Goal: Check status: Check status

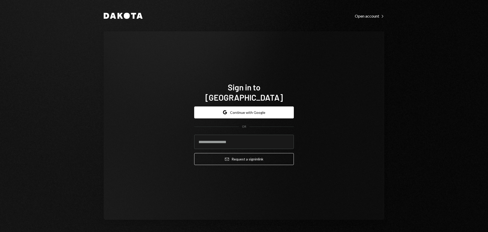
type input "**********"
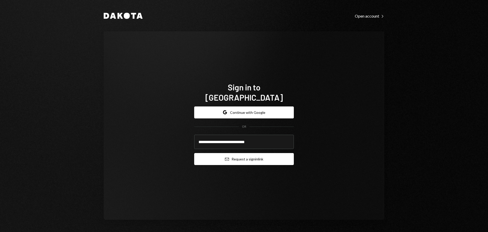
click at [227, 156] on button "Email Request a sign in link" at bounding box center [244, 159] width 100 height 12
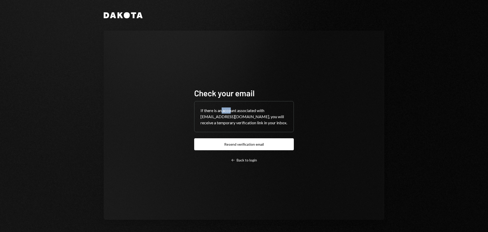
drag, startPoint x: 222, startPoint y: 107, endPoint x: 241, endPoint y: 108, distance: 19.6
click at [240, 108] on div "If there is an account associated with savannah@autonomousprojects.co, you will…" at bounding box center [244, 116] width 99 height 31
click at [220, 114] on div "If there is an account associated with savannah@autonomousprojects.co, you will…" at bounding box center [244, 116] width 99 height 31
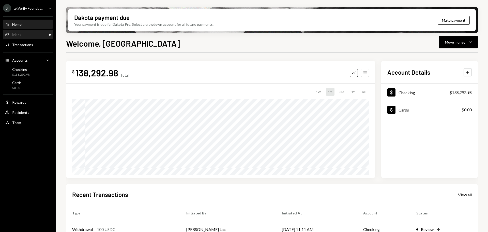
click at [24, 36] on div "Inbox Inbox" at bounding box center [28, 34] width 46 height 5
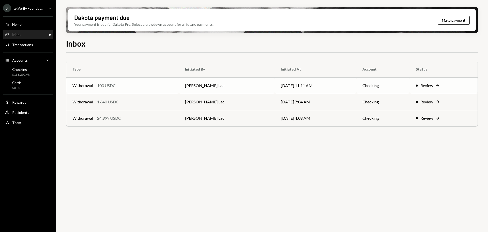
click at [124, 86] on div "Withdrawal 100 USDC" at bounding box center [122, 85] width 100 height 6
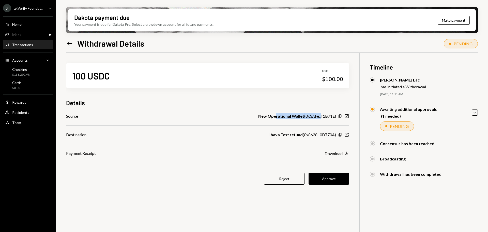
drag, startPoint x: 276, startPoint y: 117, endPoint x: 320, endPoint y: 118, distance: 43.5
click at [321, 115] on div "New Operational Wallet ( 0x3AFe...f1B71E )" at bounding box center [297, 116] width 78 height 6
drag, startPoint x: 300, startPoint y: 135, endPoint x: 336, endPoint y: 135, distance: 35.9
click at [336, 135] on div "Lhava Test refund ( 0x8628...0D770A )" at bounding box center [303, 134] width 68 height 6
drag, startPoint x: 324, startPoint y: 182, endPoint x: 312, endPoint y: 180, distance: 12.6
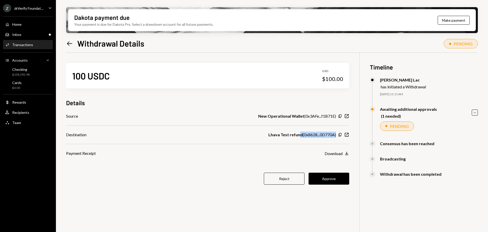
click at [324, 182] on button "Approve" at bounding box center [329, 178] width 41 height 12
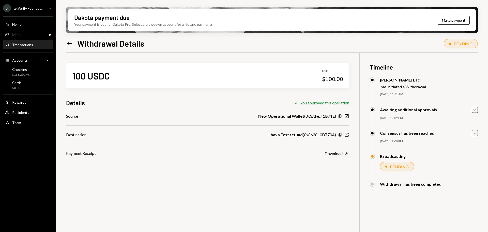
click at [473, 134] on icon "Caret Down" at bounding box center [475, 133] width 6 height 6
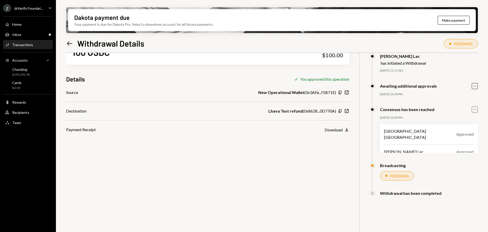
scroll to position [15, 0]
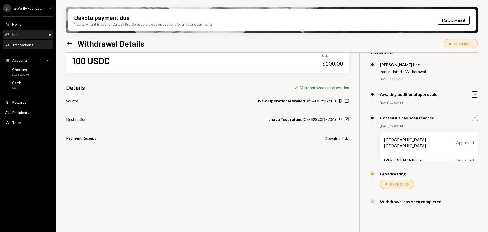
click at [22, 36] on div "Inbox Inbox" at bounding box center [28, 34] width 46 height 5
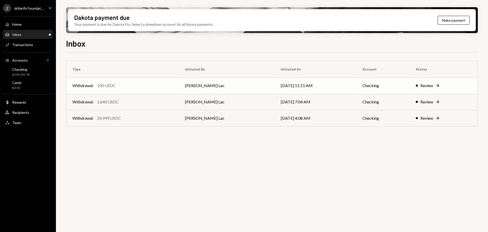
click at [141, 83] on div "Withdrawal 100 USDC" at bounding box center [122, 85] width 100 height 6
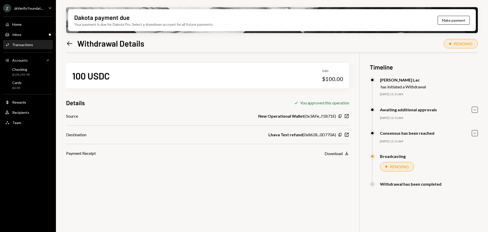
scroll to position [41, 0]
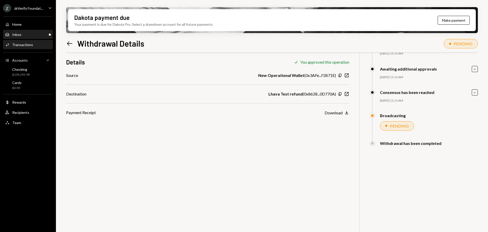
click at [43, 34] on div "Inbox Inbox" at bounding box center [28, 34] width 46 height 5
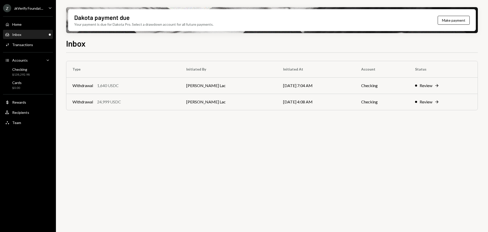
click at [36, 11] on div "Z zkVerify Foundat..." at bounding box center [23, 8] width 40 height 8
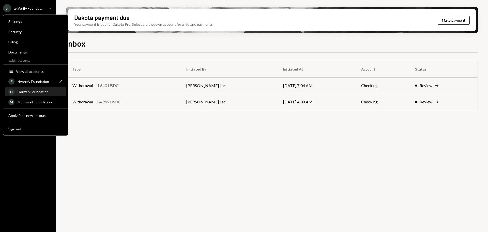
click at [33, 92] on div "Horizen Foundation" at bounding box center [40, 92] width 45 height 4
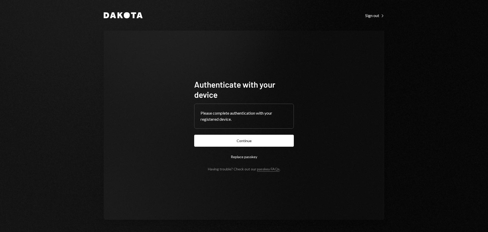
click at [222, 148] on form "Authenticate with your device Please complete authentication with your register…" at bounding box center [244, 125] width 100 height 92
click at [218, 141] on button "Continue" at bounding box center [244, 141] width 100 height 12
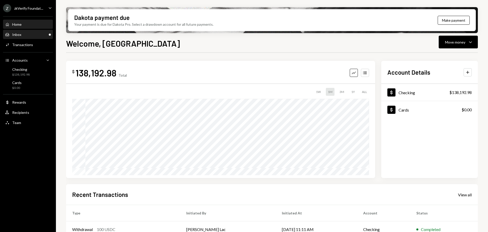
click at [22, 37] on div "Inbox Inbox" at bounding box center [28, 34] width 46 height 9
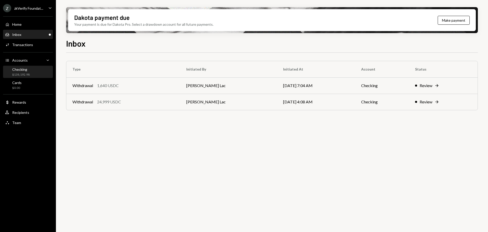
click at [26, 75] on div "$138,192.98" at bounding box center [21, 74] width 18 height 4
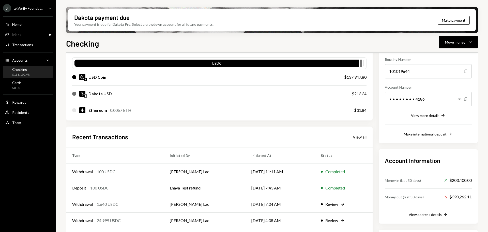
scroll to position [51, 0]
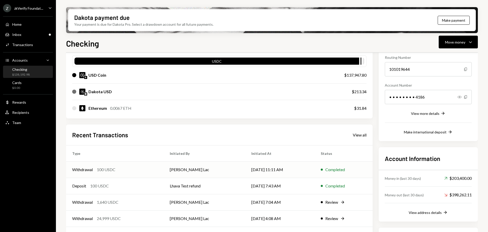
click at [187, 169] on td "[PERSON_NAME] Lac" at bounding box center [205, 169] width 82 height 16
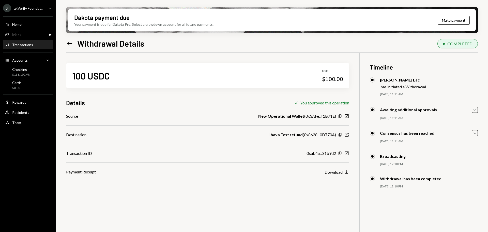
click at [346, 153] on icon "New Window" at bounding box center [346, 153] width 5 height 5
click at [38, 8] on div "zkVerify Foundat..." at bounding box center [28, 8] width 29 height 4
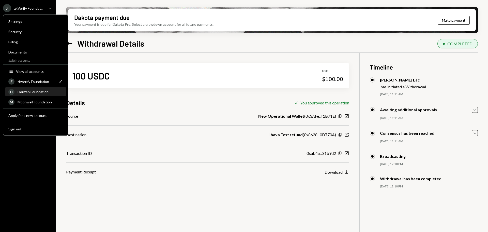
click at [36, 91] on div "Horizen Foundation" at bounding box center [40, 92] width 45 height 4
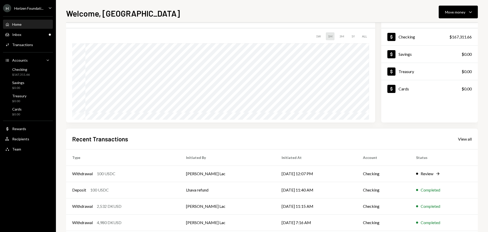
scroll to position [51, 0]
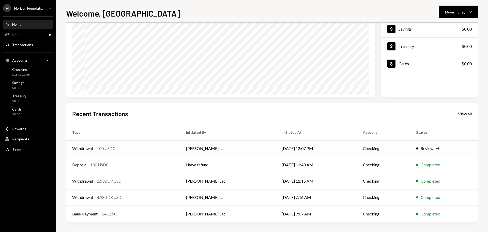
click at [346, 152] on td "[DATE] 12:07 PM" at bounding box center [316, 148] width 81 height 16
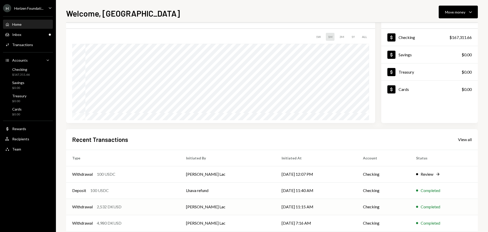
scroll to position [51, 0]
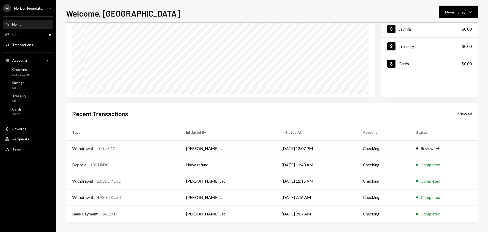
click at [150, 153] on td "Withdrawal 100 USDC" at bounding box center [123, 148] width 114 height 16
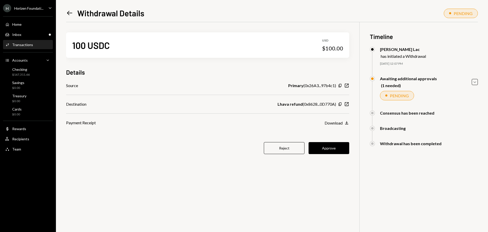
drag, startPoint x: 303, startPoint y: 105, endPoint x: 336, endPoint y: 105, distance: 33.1
click at [336, 105] on div "Lhava refund ( 0x8628...0D770A ) Copy New Window" at bounding box center [314, 104] width 72 height 6
click at [307, 105] on div "Lhava refund ( 0x8628...0D770A )" at bounding box center [307, 104] width 58 height 6
drag, startPoint x: 302, startPoint y: 104, endPoint x: 337, endPoint y: 104, distance: 35.6
click at [337, 104] on div "Lhava refund ( 0x8628...0D770A ) Copy New Window" at bounding box center [314, 104] width 72 height 6
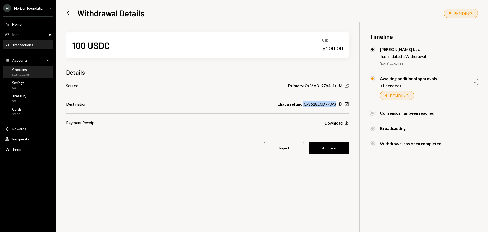
click at [21, 70] on div "Checking" at bounding box center [21, 69] width 18 height 4
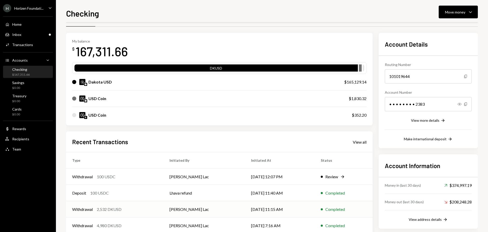
scroll to position [25, 0]
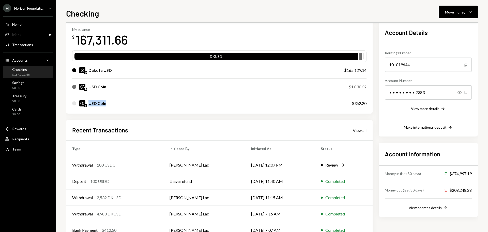
drag, startPoint x: 89, startPoint y: 104, endPoint x: 105, endPoint y: 104, distance: 16.3
click at [105, 104] on div "USD Coin" at bounding box center [98, 103] width 18 height 6
click at [136, 184] on div "Deposit 100 USDC" at bounding box center [114, 181] width 85 height 6
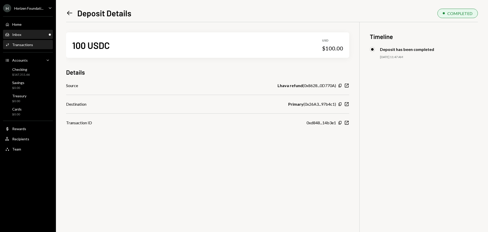
click at [30, 37] on div "Inbox Inbox" at bounding box center [28, 34] width 46 height 9
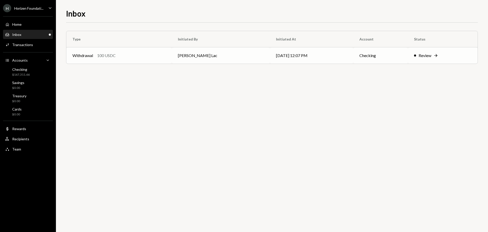
click at [127, 58] on div "Withdrawal 100 USDC" at bounding box center [118, 55] width 93 height 6
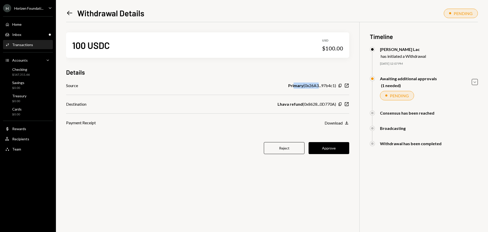
drag, startPoint x: 294, startPoint y: 86, endPoint x: 319, endPoint y: 85, distance: 25.5
click at [319, 85] on div "Primary ( 0x26A3...97b4c1 )" at bounding box center [312, 85] width 48 height 6
click at [324, 85] on div "Primary ( 0x26A3...97b4c1 )" at bounding box center [312, 85] width 48 height 6
drag, startPoint x: 297, startPoint y: 86, endPoint x: 305, endPoint y: 86, distance: 7.4
click at [305, 86] on div "Primary ( 0x26A3...97b4c1 )" at bounding box center [312, 85] width 48 height 6
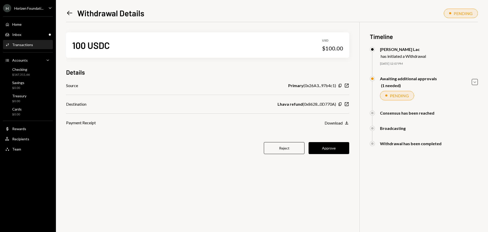
click at [306, 86] on div "Primary ( 0x26A3...97b4c1 )" at bounding box center [312, 85] width 48 height 6
drag, startPoint x: 289, startPoint y: 104, endPoint x: 318, endPoint y: 104, distance: 28.7
click at [318, 104] on div "Lhava refund ( 0x8628...0D770A )" at bounding box center [307, 104] width 58 height 6
click at [299, 105] on b "Lhava refund" at bounding box center [290, 104] width 25 height 6
drag, startPoint x: 284, startPoint y: 105, endPoint x: 310, endPoint y: 105, distance: 25.9
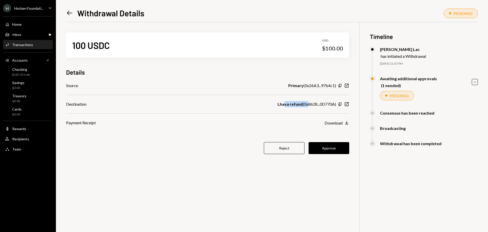
click at [310, 105] on div "Lhava refund ( 0x8628...0D770A )" at bounding box center [307, 104] width 58 height 6
drag, startPoint x: 297, startPoint y: 85, endPoint x: 319, endPoint y: 86, distance: 22.4
click at [319, 86] on div "Primary ( 0x26A3...97b4c1 )" at bounding box center [312, 85] width 48 height 6
drag, startPoint x: 300, startPoint y: 105, endPoint x: 315, endPoint y: 105, distance: 15.8
click at [315, 105] on div "Lhava refund ( 0x8628...0D770A )" at bounding box center [307, 104] width 58 height 6
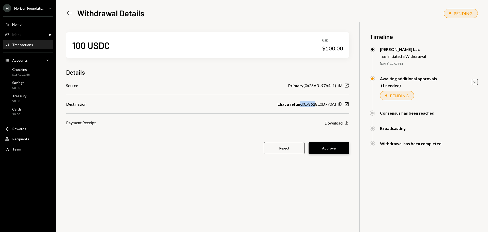
click at [321, 150] on button "Approve" at bounding box center [329, 148] width 41 height 12
